Goal: Transaction & Acquisition: Purchase product/service

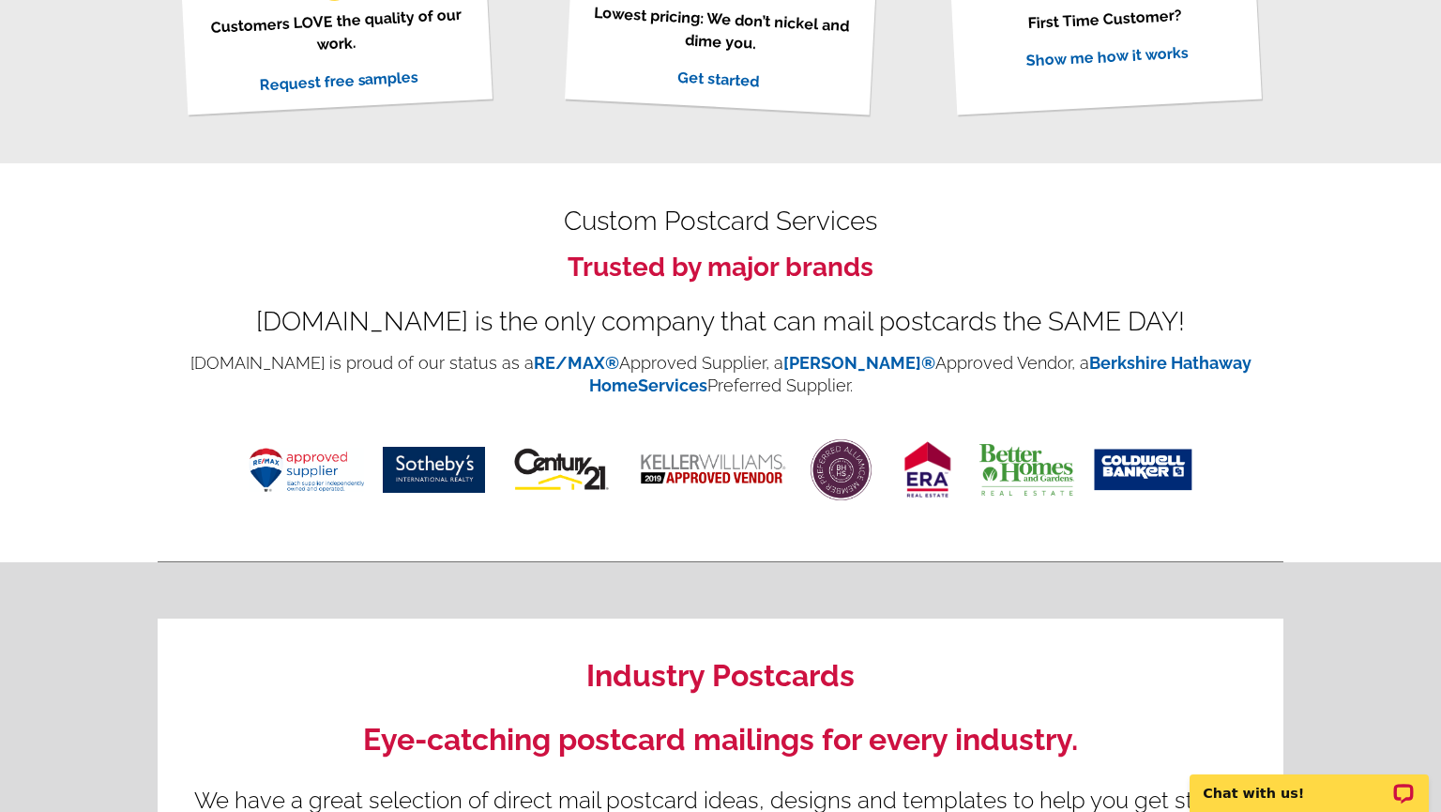
scroll to position [789, 0]
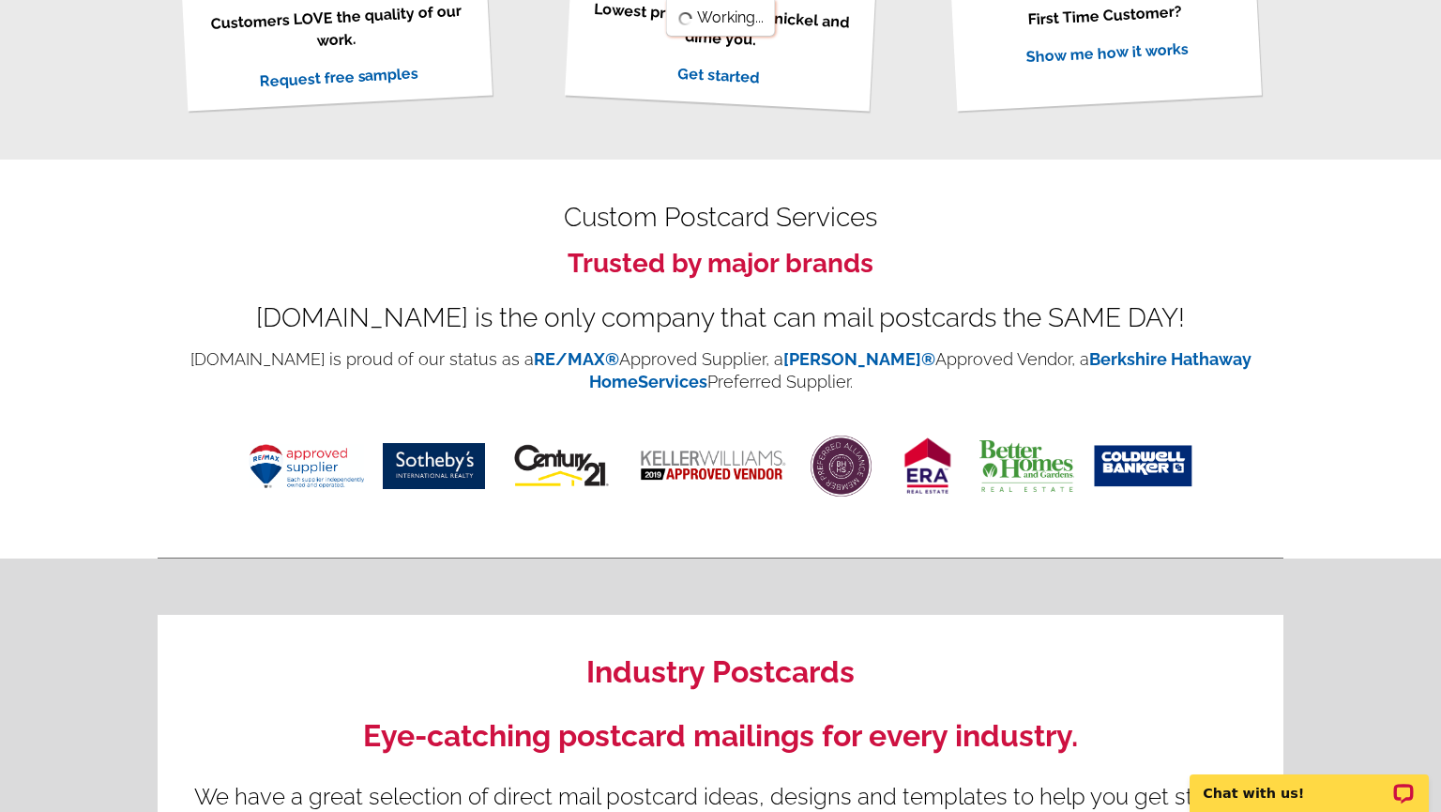
click at [300, 462] on img at bounding box center [306, 466] width 115 height 44
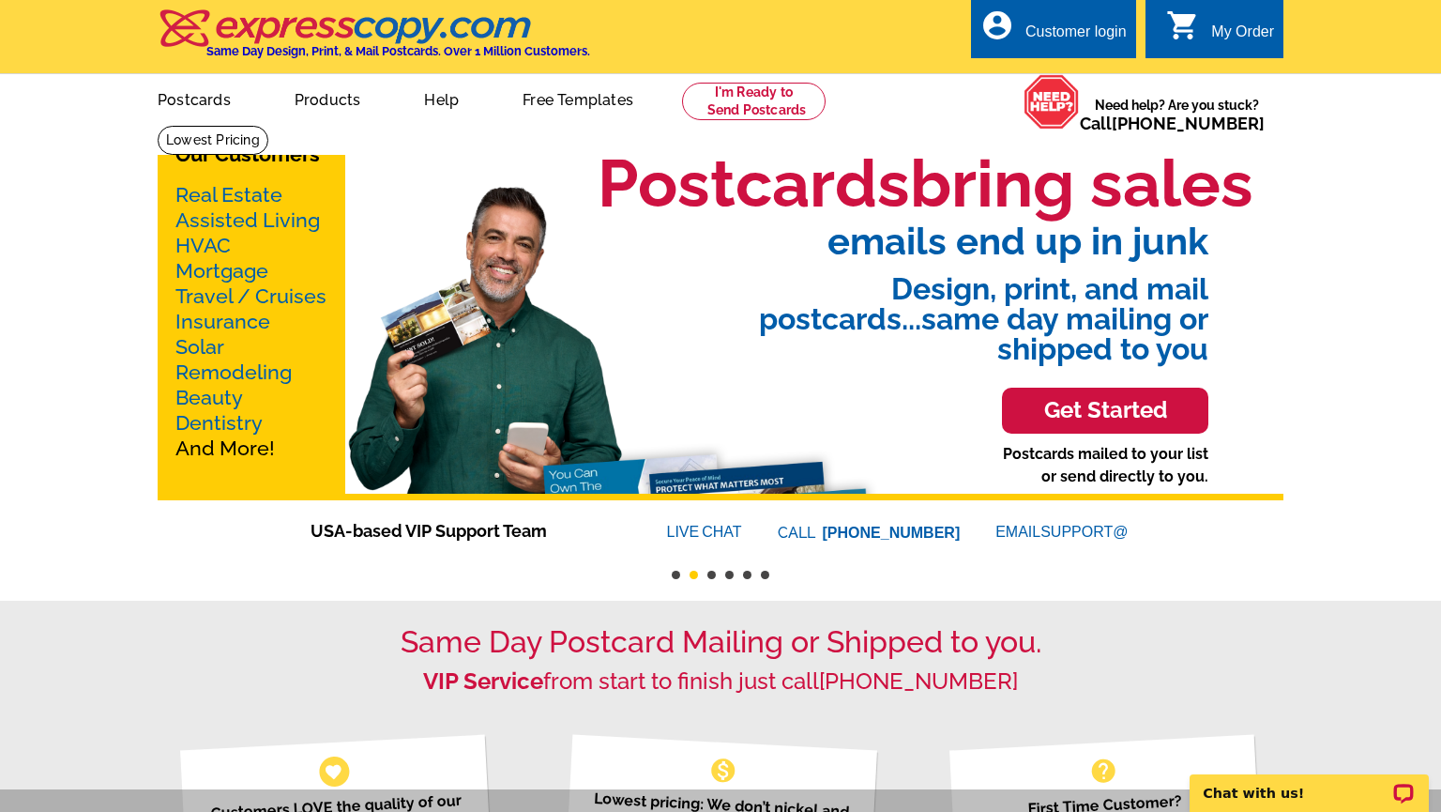
scroll to position [0, 0]
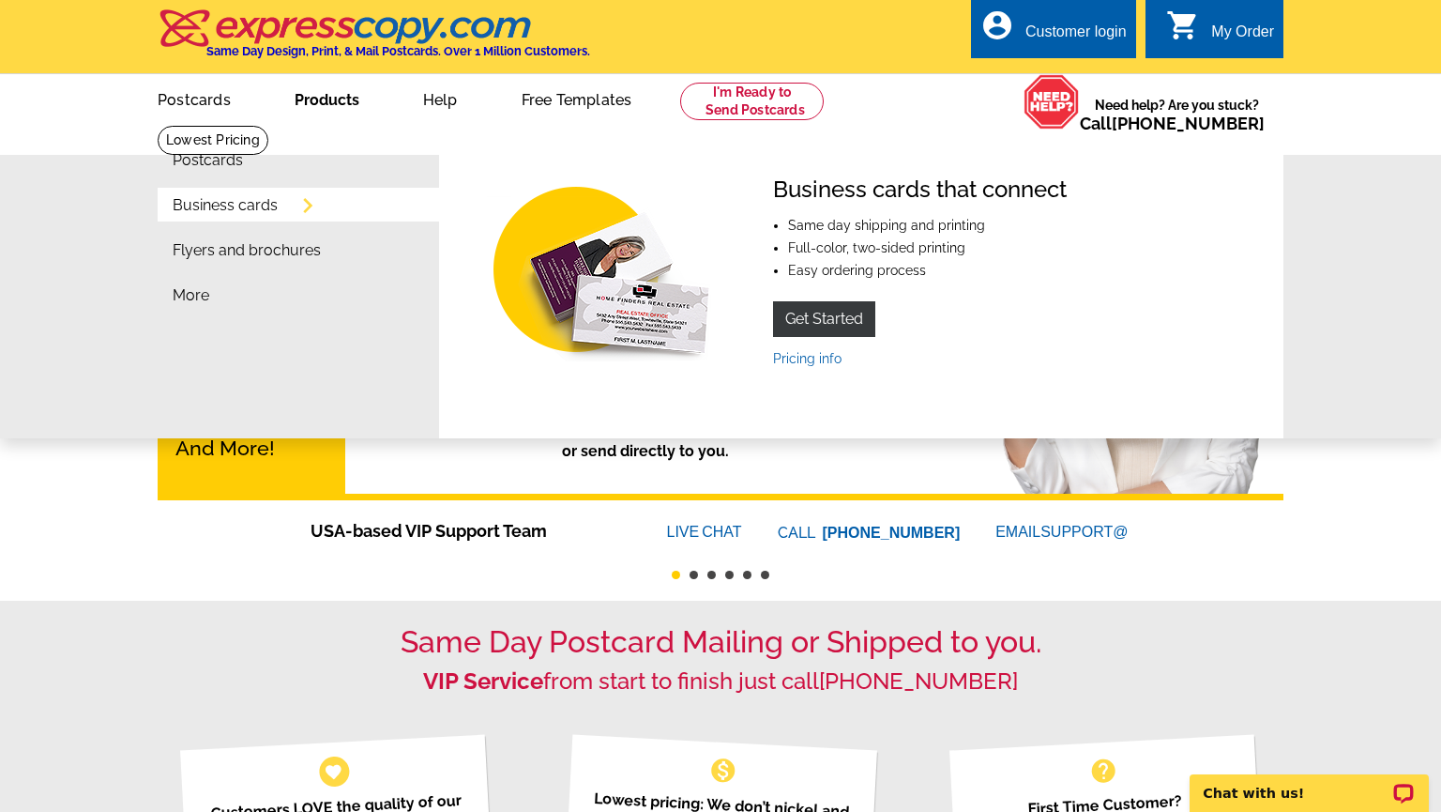
click at [247, 204] on link "Business cards" at bounding box center [225, 205] width 105 height 15
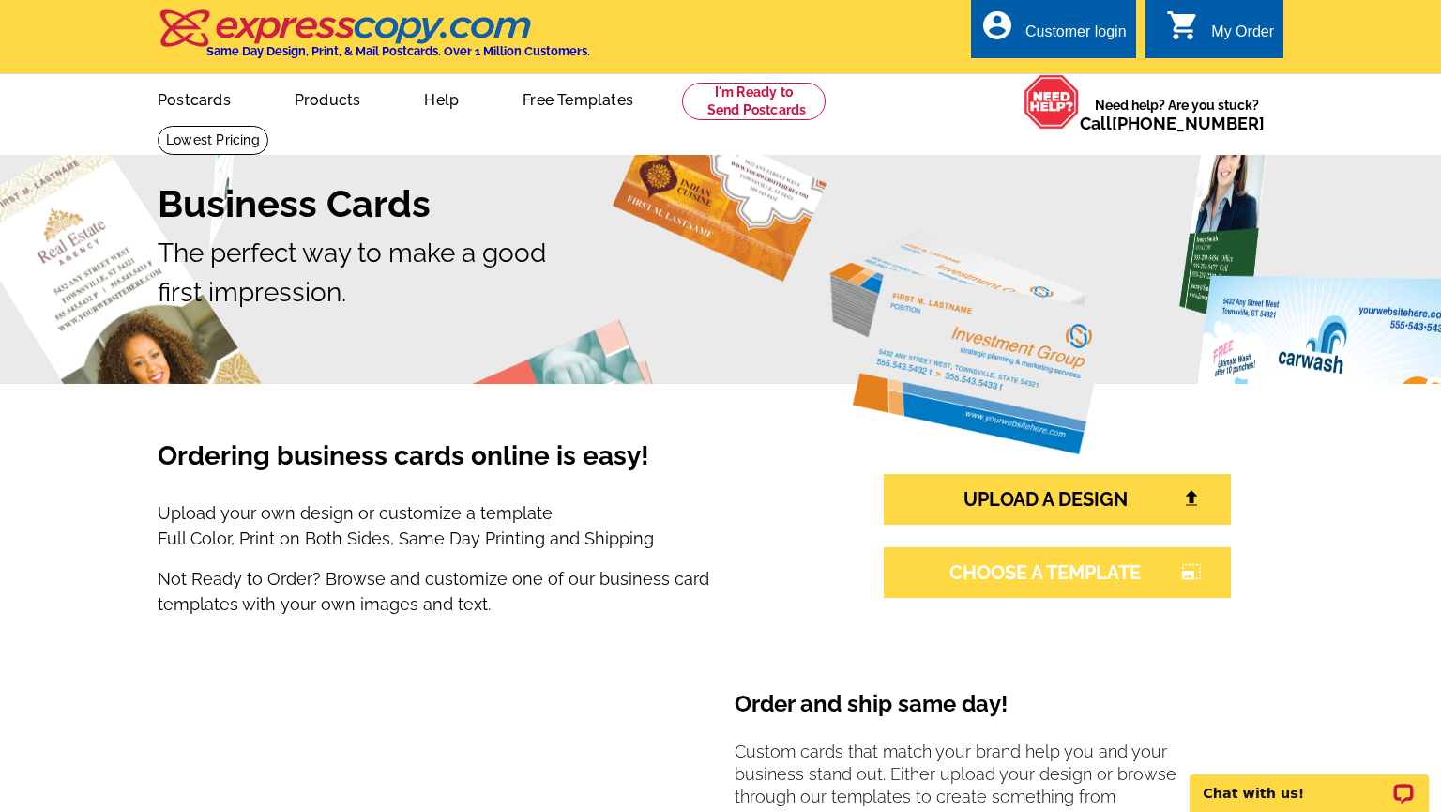
click at [1050, 569] on link "CHOOSE A TEMPLATE photo_size_select_large" at bounding box center [1057, 572] width 347 height 51
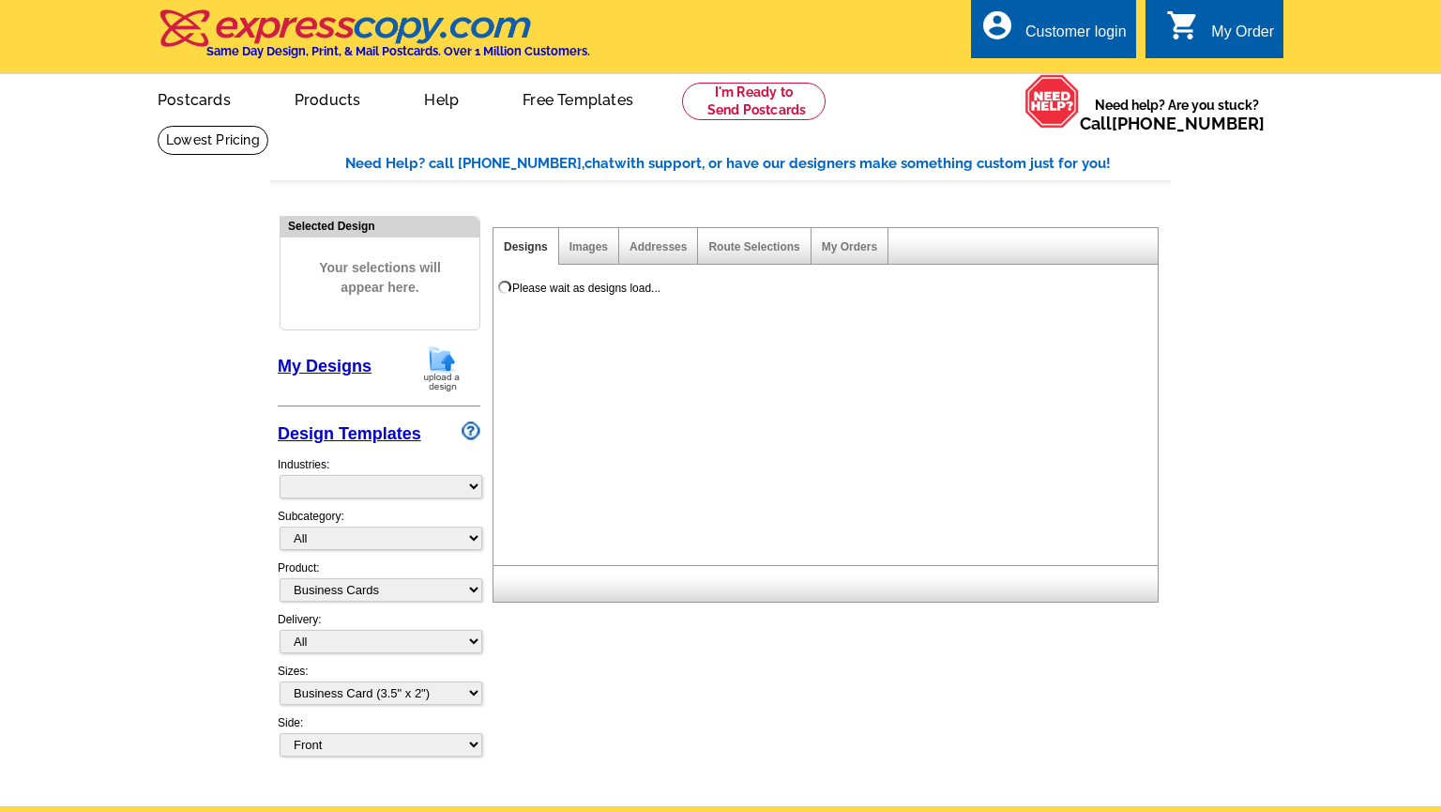
select select "3"
select select "5"
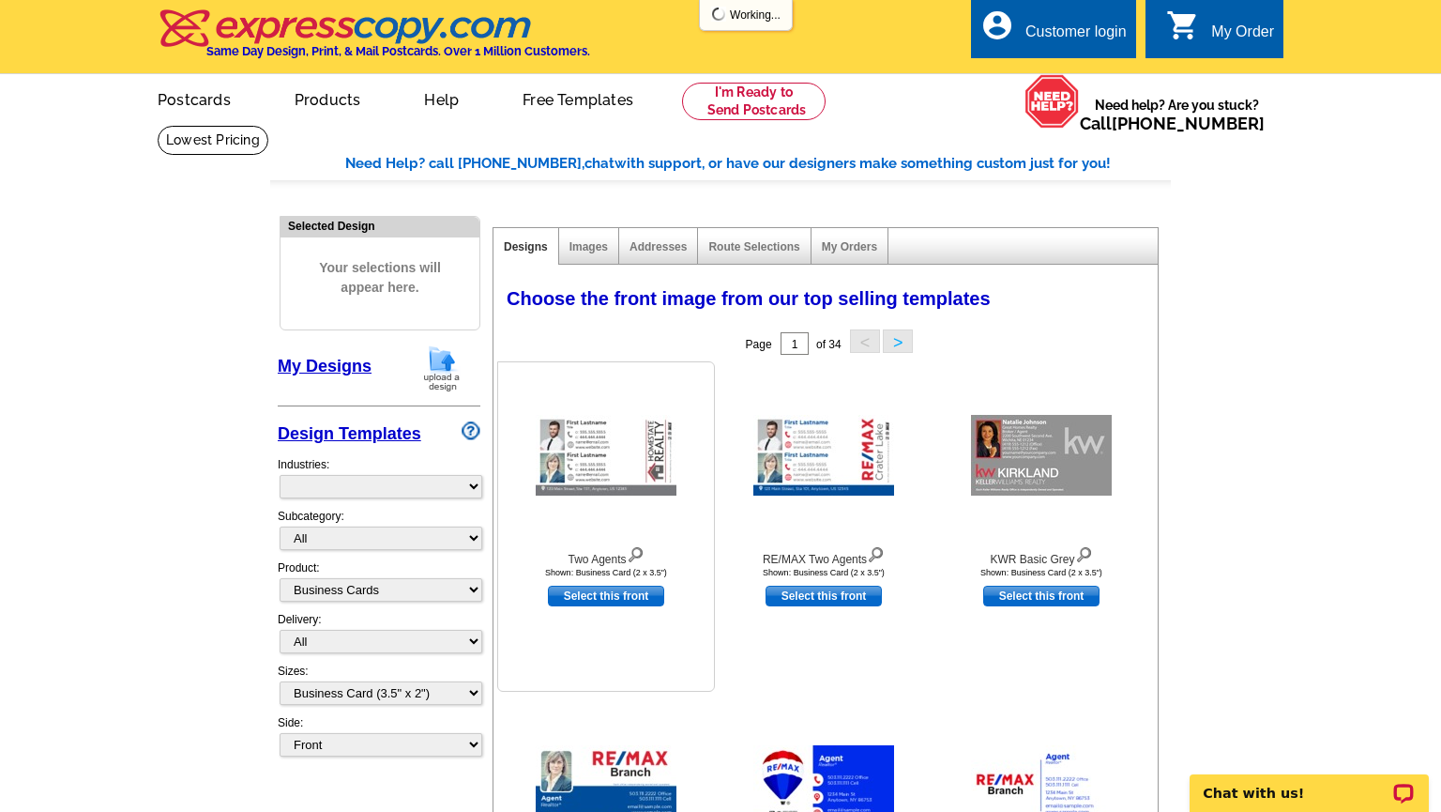
select select "973"
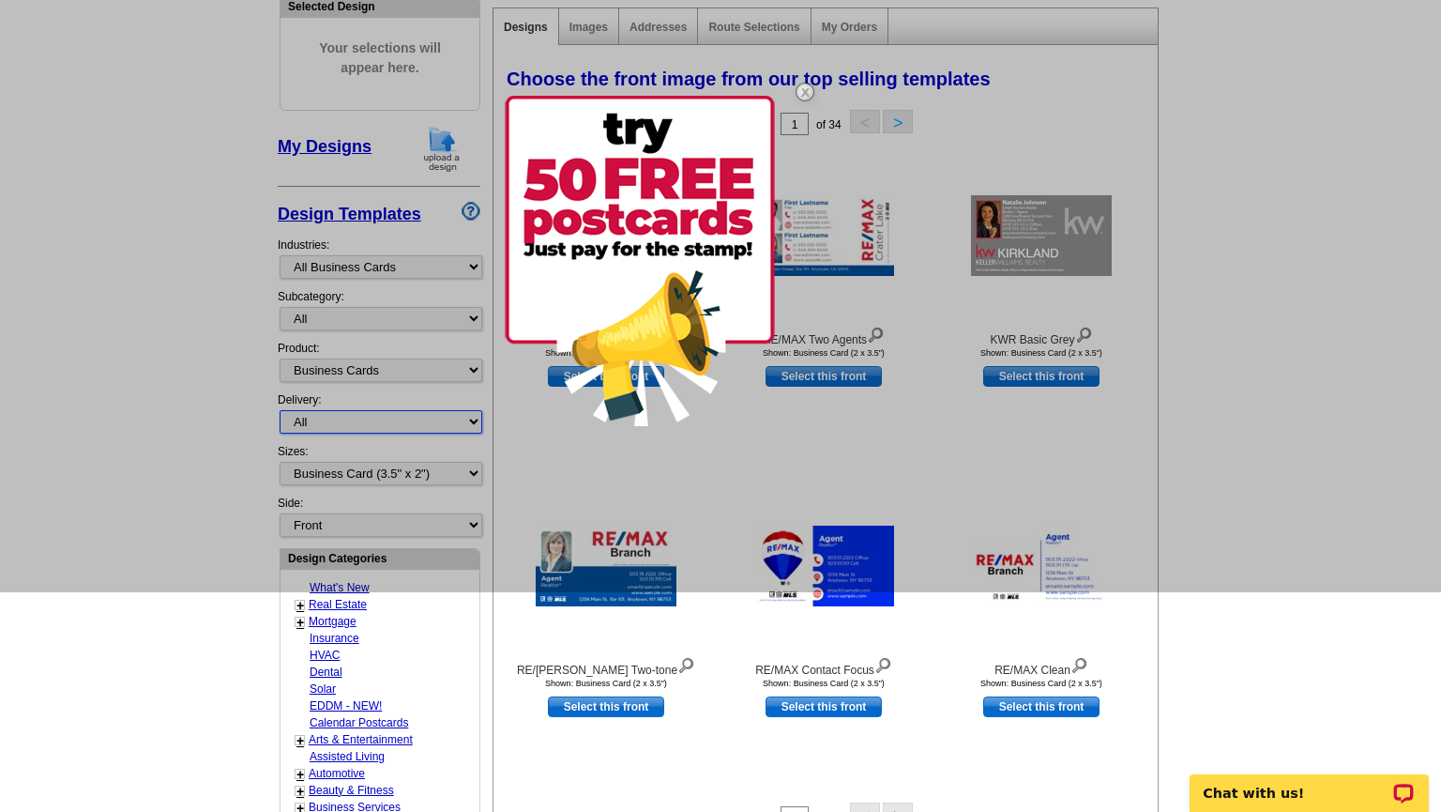
scroll to position [221, 0]
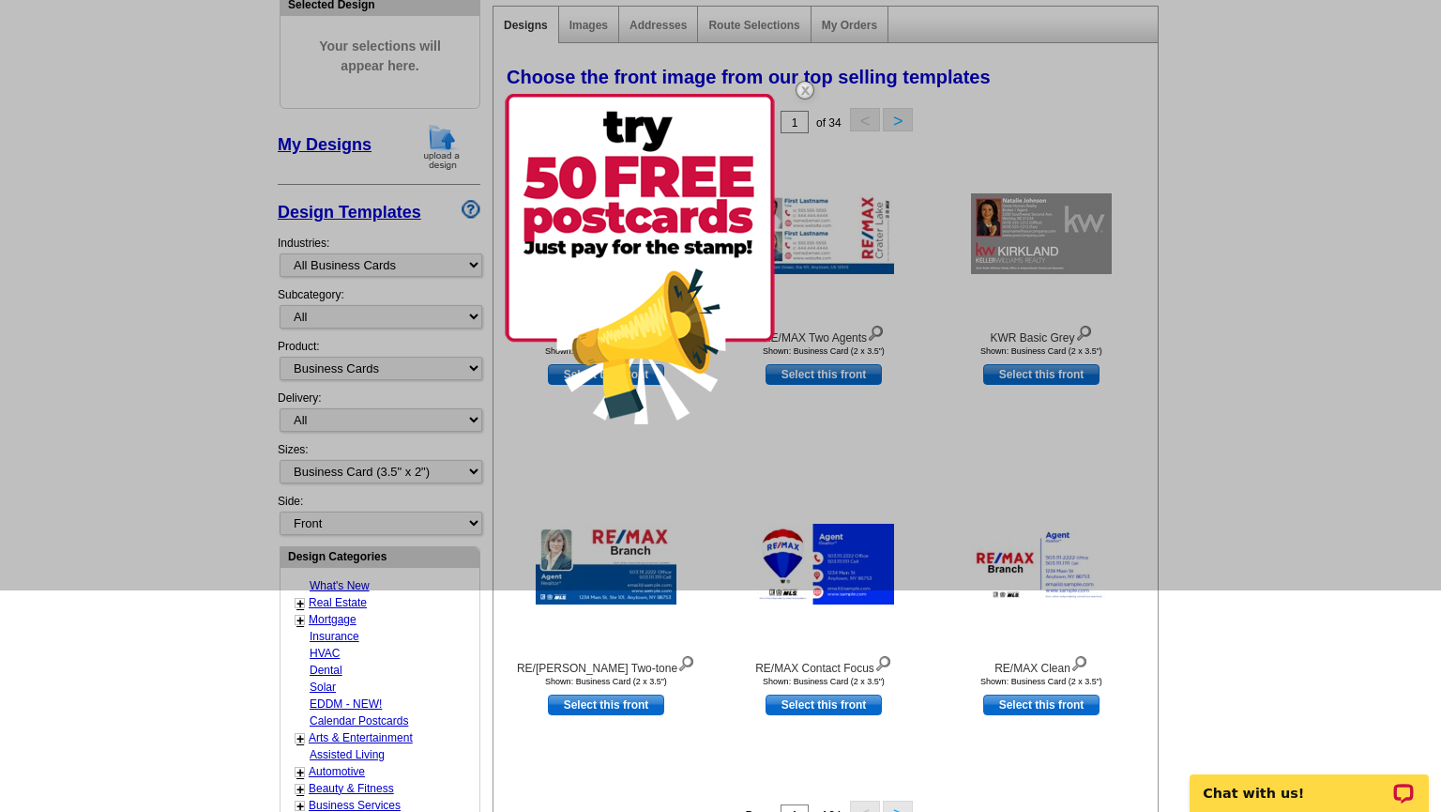
click at [806, 90] on img at bounding box center [805, 90] width 54 height 54
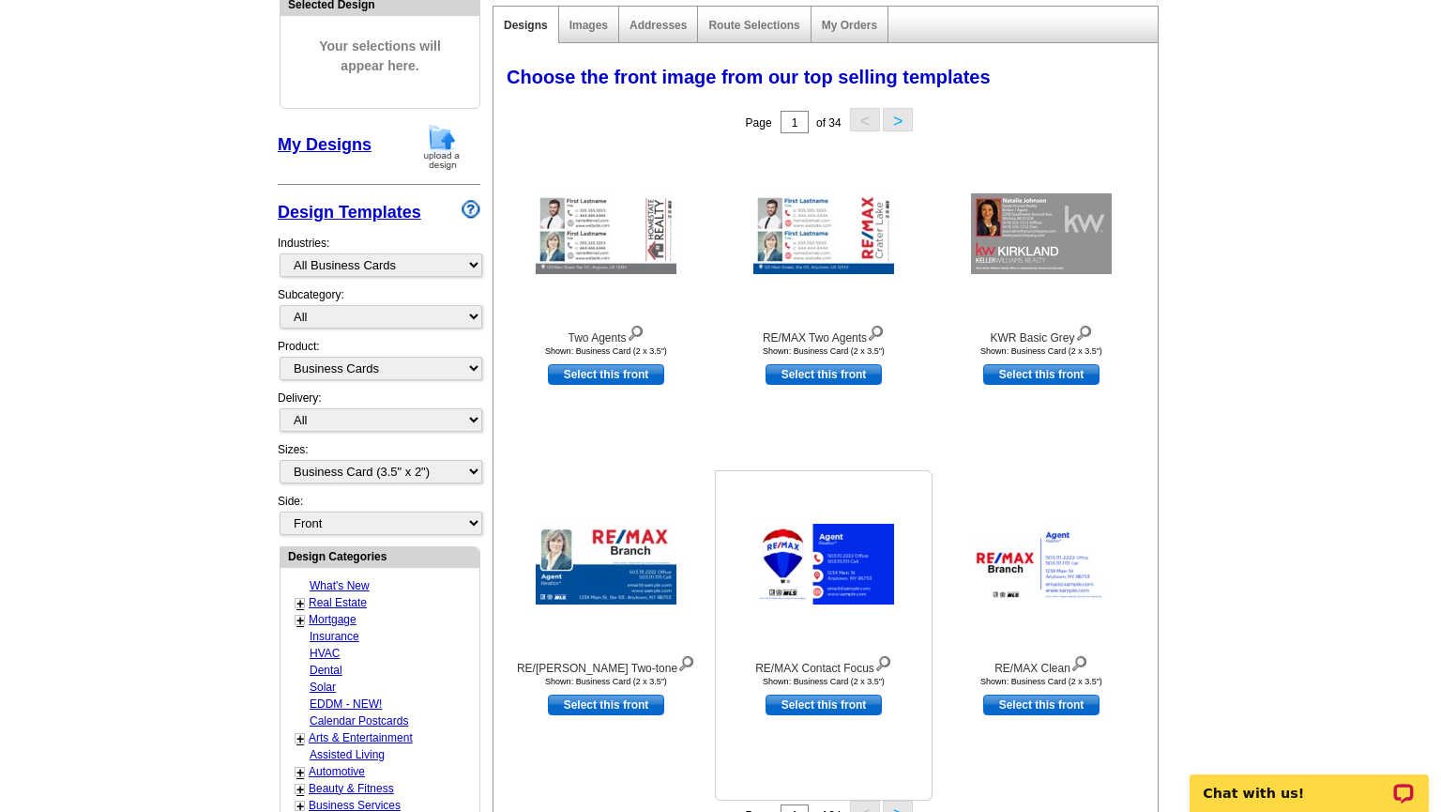
click at [821, 584] on img at bounding box center [823, 563] width 141 height 81
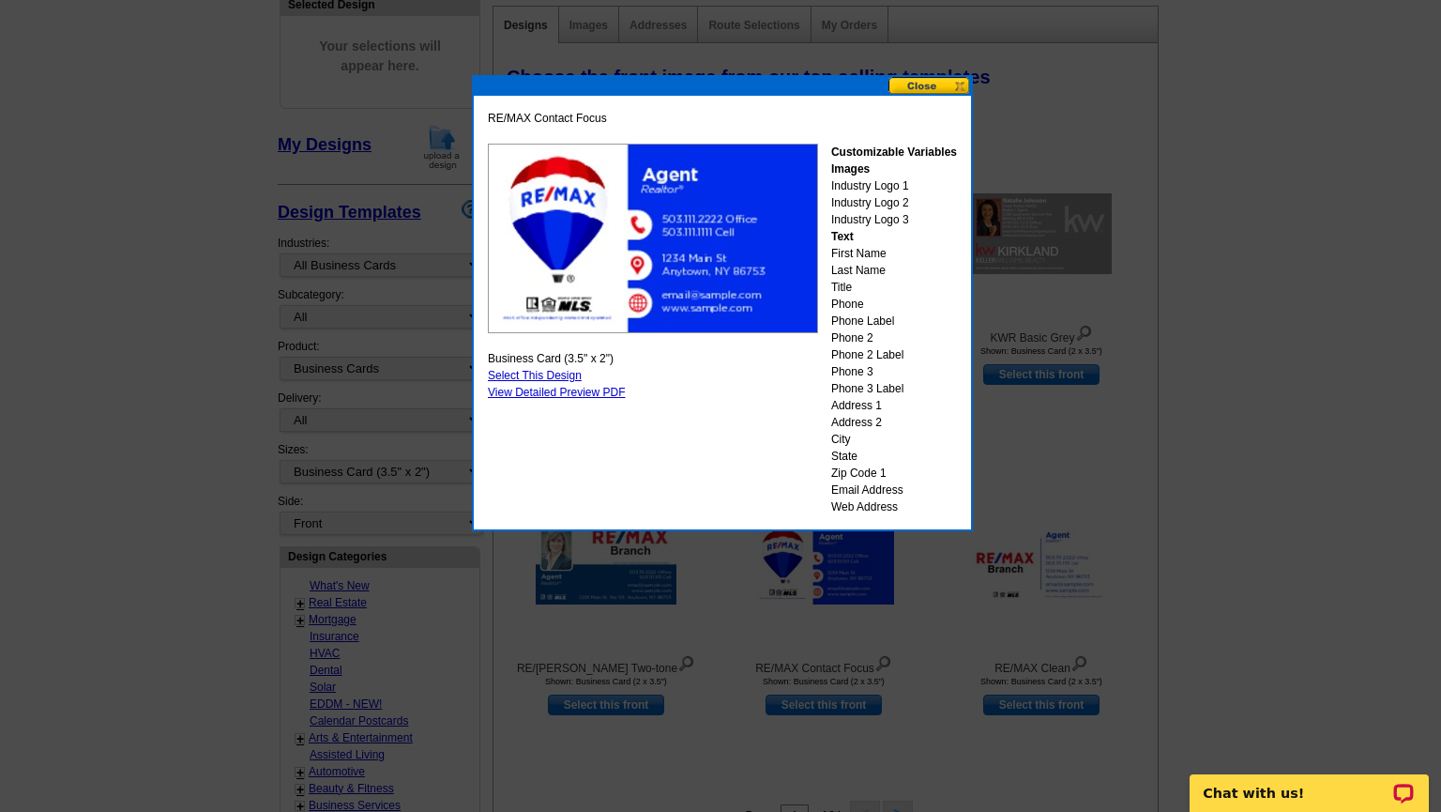
click at [934, 84] on button at bounding box center [929, 86] width 83 height 18
